Goal: Navigation & Orientation: Find specific page/section

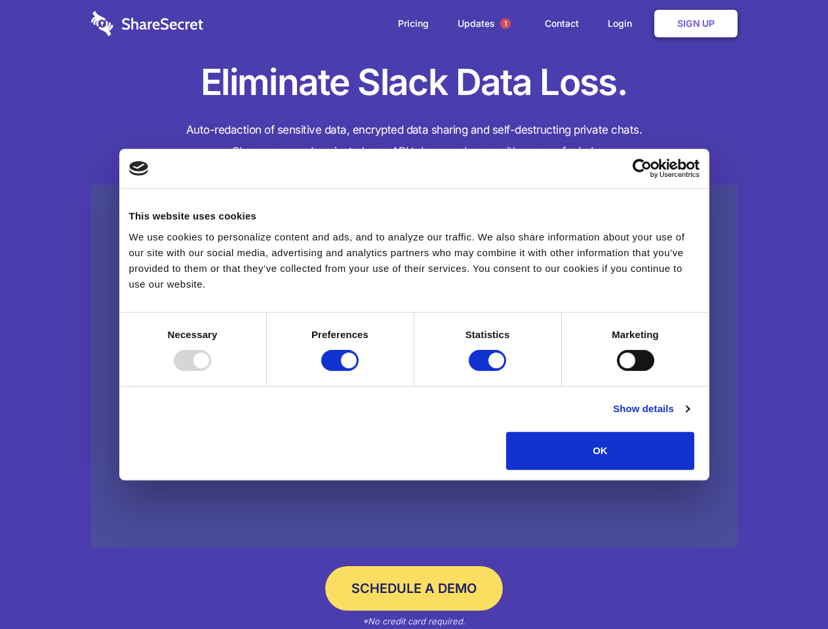
click at [211, 371] on div at bounding box center [192, 360] width 37 height 21
click at [359, 371] on input "Preferences" at bounding box center [339, 360] width 37 height 21
checkbox input "false"
click at [489, 371] on input "Statistics" at bounding box center [487, 360] width 37 height 21
checkbox input "false"
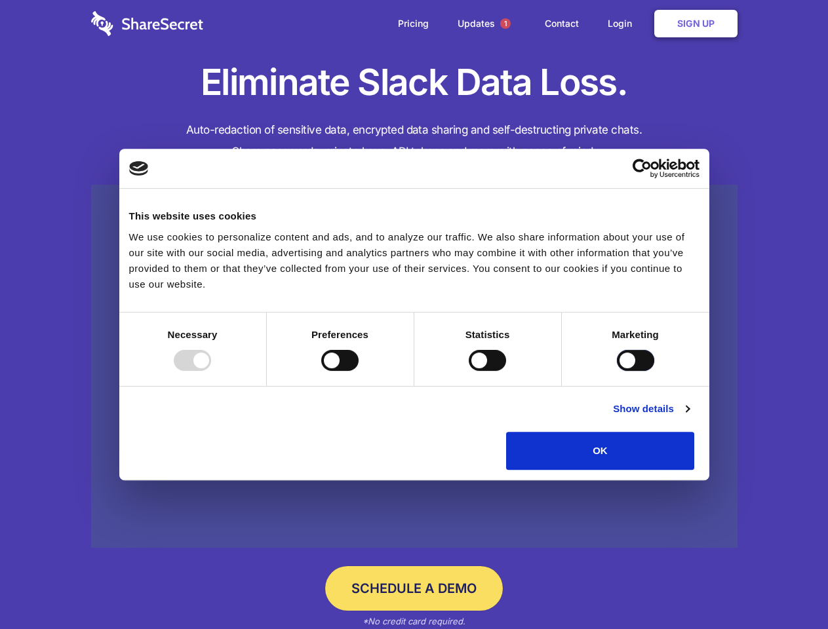
click at [617, 371] on input "Marketing" at bounding box center [635, 360] width 37 height 21
checkbox input "true"
click at [689, 417] on link "Show details" at bounding box center [651, 409] width 76 height 16
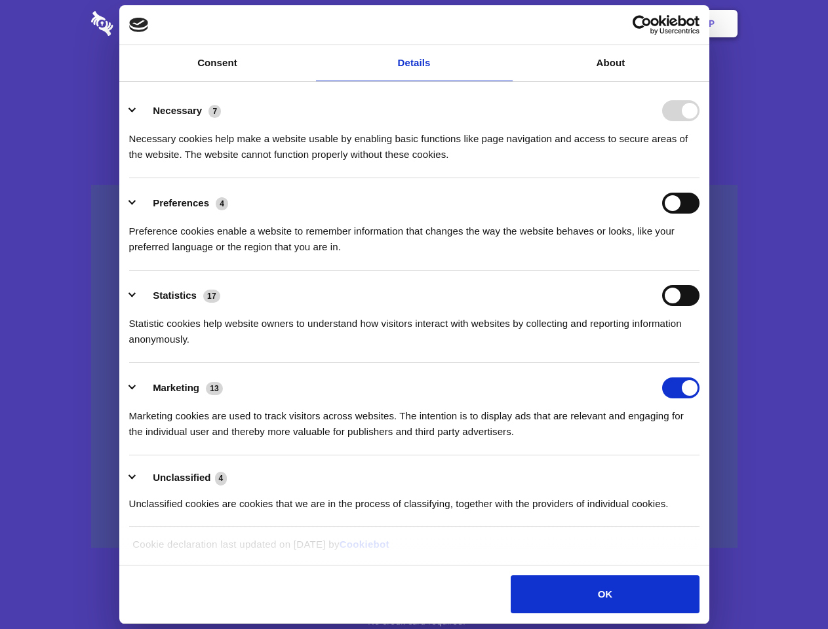
click at [699, 163] on div "Necessary cookies help make a website usable by enabling basic functions like p…" at bounding box center [414, 141] width 570 height 41
click at [505, 24] on span "1" at bounding box center [505, 23] width 10 height 10
